Goal: Check status: Check status

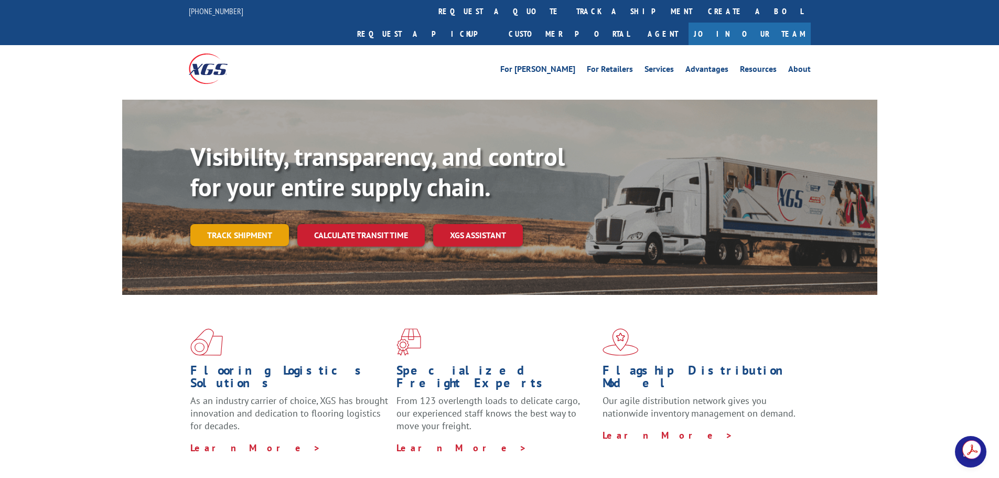
click at [261, 224] on link "Track shipment" at bounding box center [239, 235] width 99 height 22
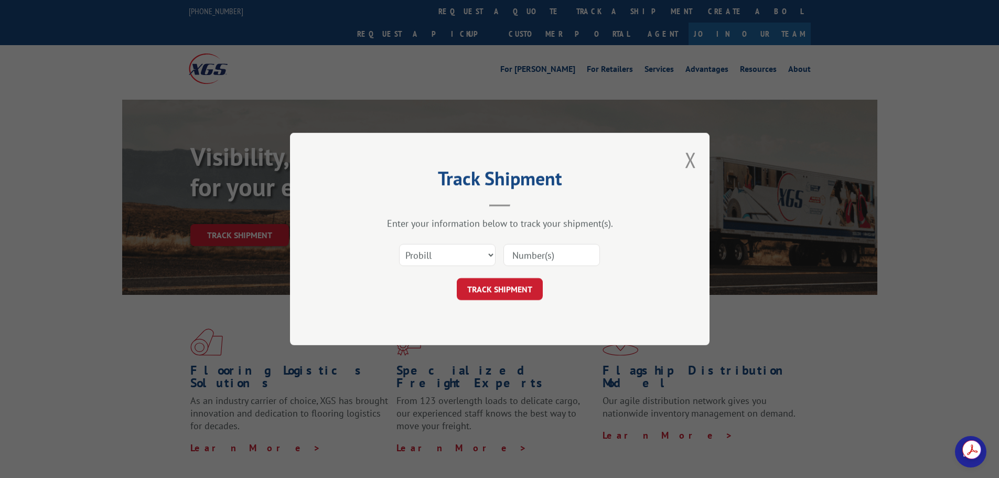
click at [545, 256] on input at bounding box center [552, 255] width 97 height 22
type input "2807331"
click at [523, 288] on button "TRACK SHIPMENT" at bounding box center [500, 289] width 86 height 22
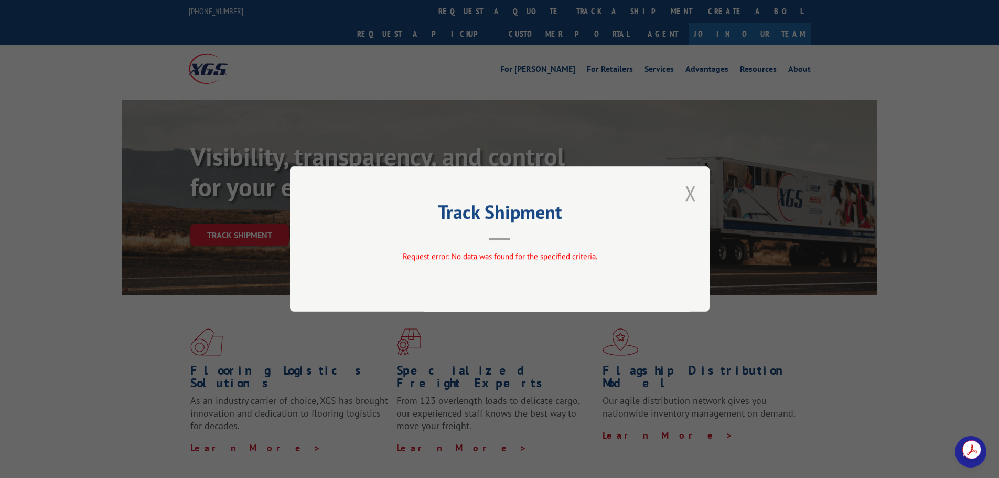
click at [692, 191] on button "Close modal" at bounding box center [691, 193] width 12 height 28
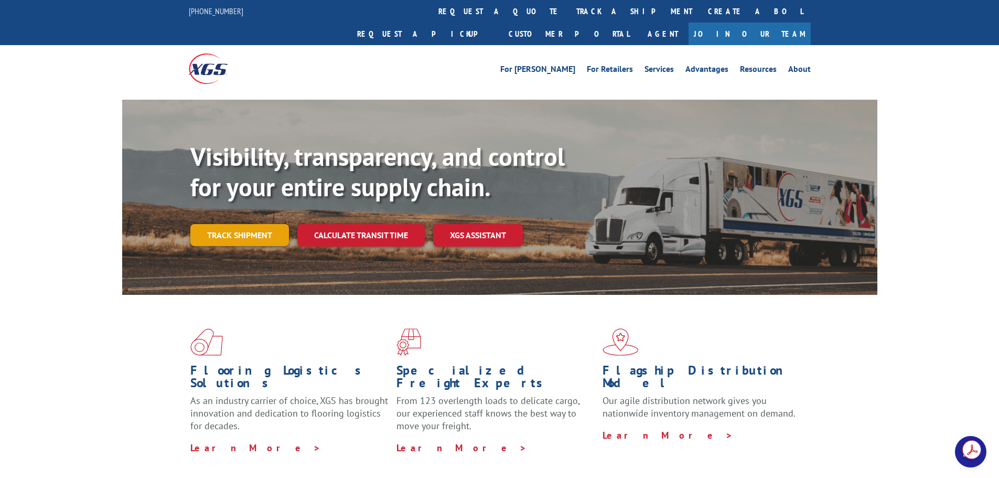
click at [242, 224] on link "Track shipment" at bounding box center [239, 235] width 99 height 22
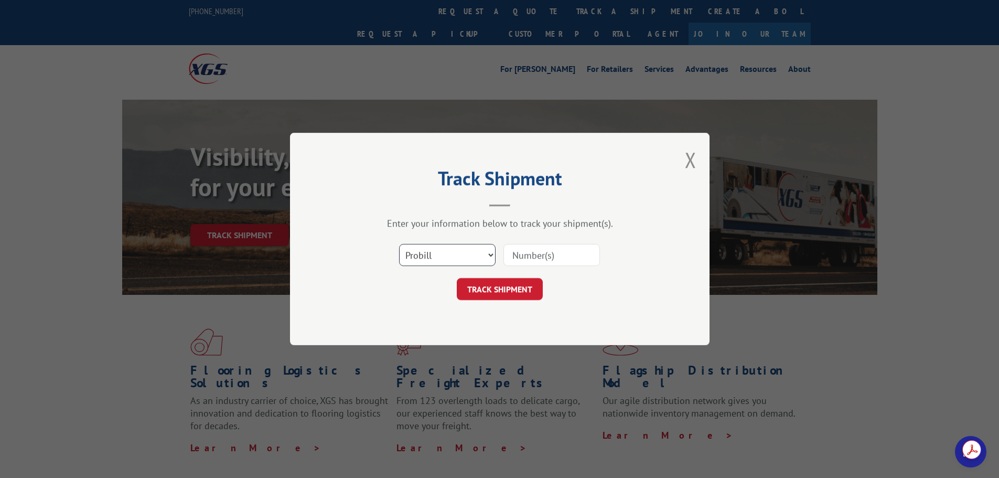
drag, startPoint x: 454, startPoint y: 256, endPoint x: 451, endPoint y: 264, distance: 8.5
click at [454, 256] on select "Select category... Probill BOL PO" at bounding box center [447, 255] width 97 height 22
select select "bol"
click at [399, 244] on select "Select category... Probill BOL PO" at bounding box center [447, 255] width 97 height 22
click at [532, 255] on input at bounding box center [552, 255] width 97 height 22
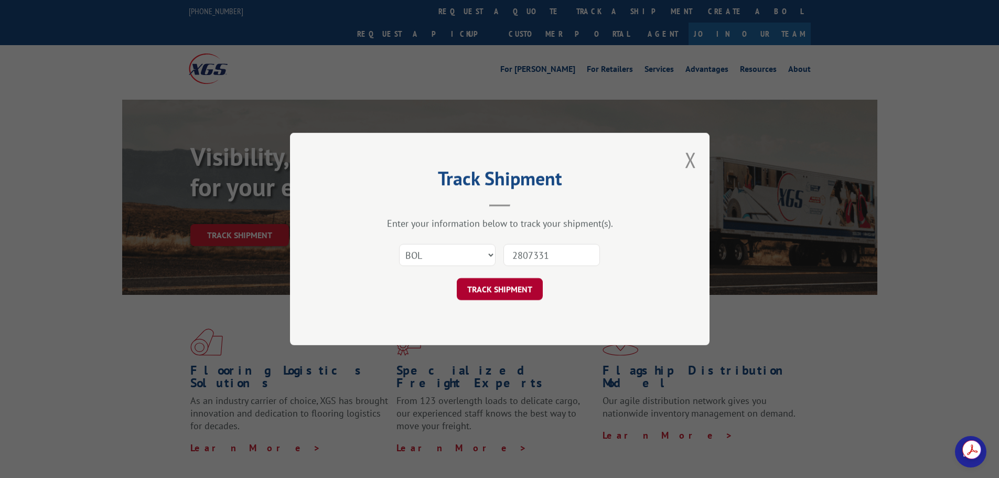
type input "2807331"
click at [527, 287] on button "TRACK SHIPMENT" at bounding box center [500, 289] width 86 height 22
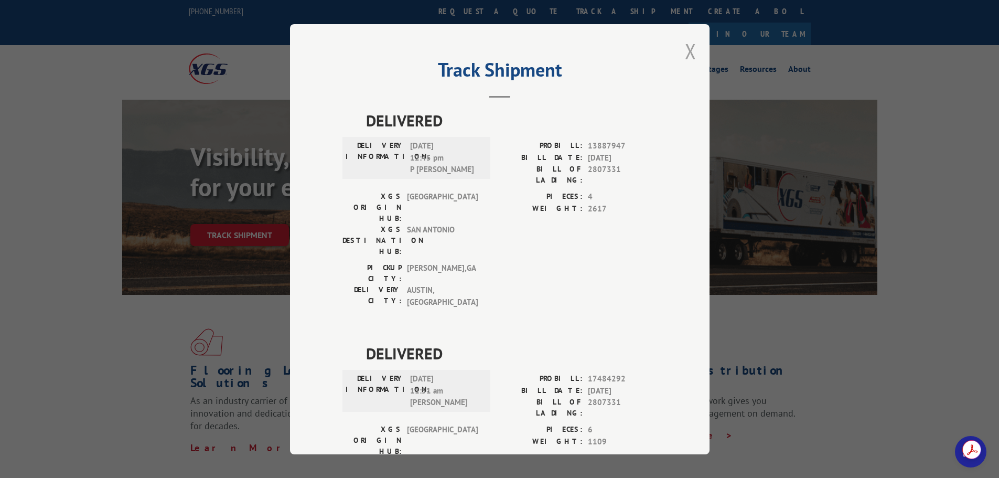
click at [685, 51] on button "Close modal" at bounding box center [691, 51] width 12 height 28
